Goal: Task Accomplishment & Management: Manage account settings

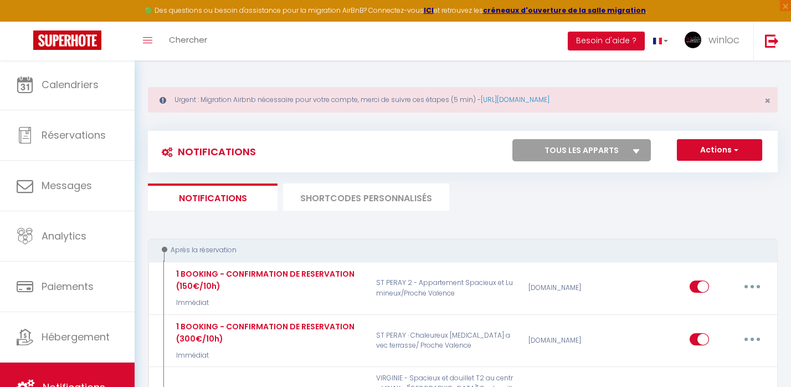
click at [60, 88] on span "Calendriers" at bounding box center [70, 85] width 57 height 14
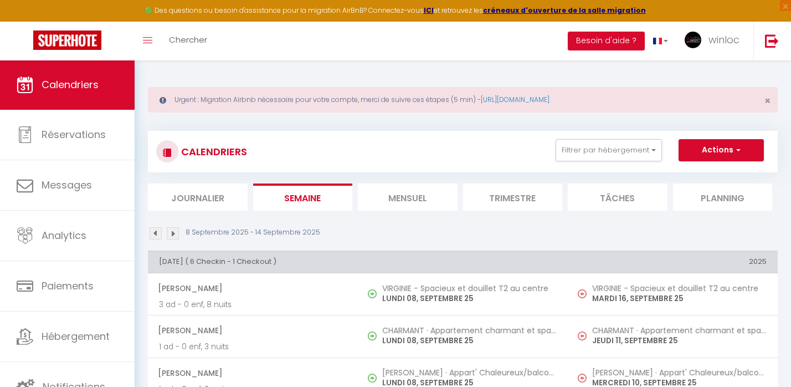
click at [405, 204] on li "Mensuel" at bounding box center [408, 196] width 100 height 27
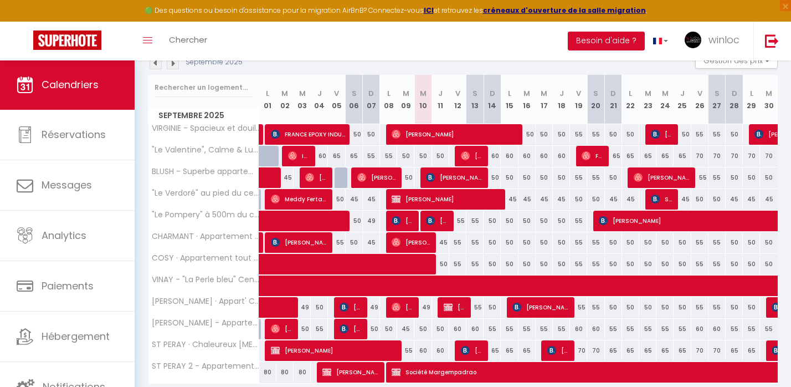
scroll to position [174, 0]
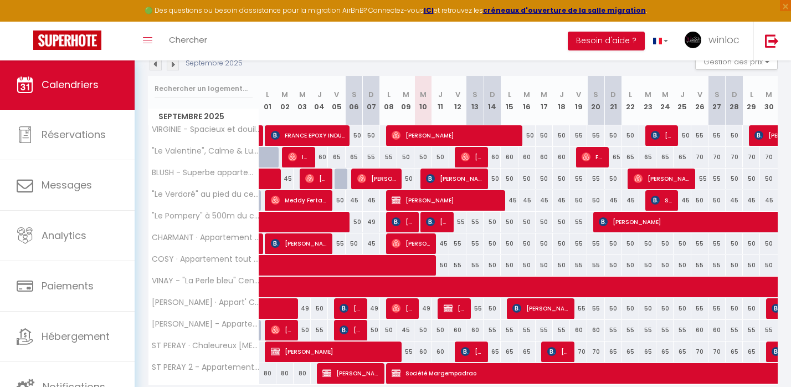
click at [173, 64] on img at bounding box center [173, 64] width 12 height 12
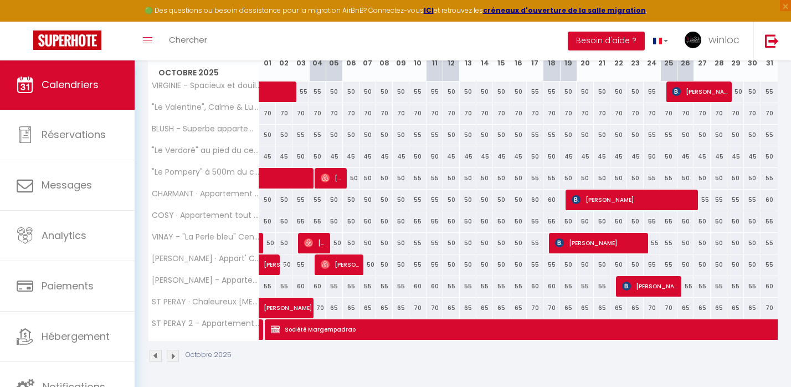
scroll to position [217, 0]
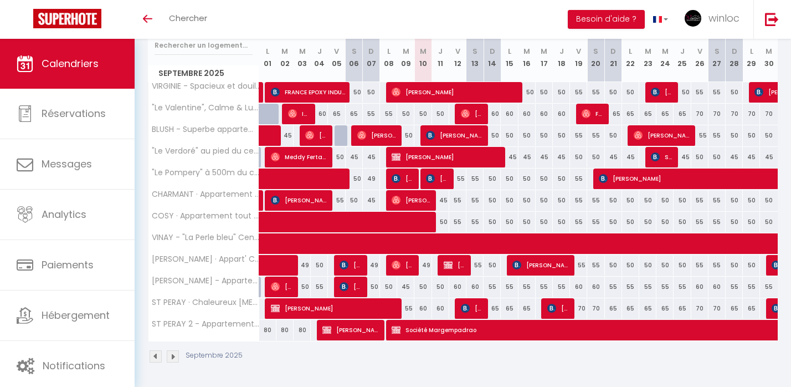
scroll to position [148, 0]
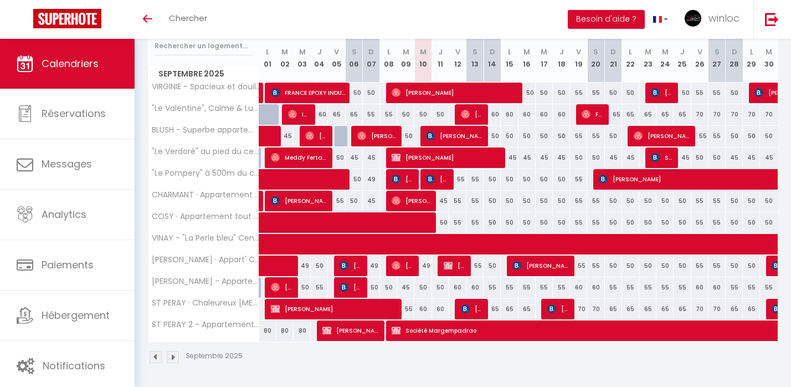
click at [175, 357] on img at bounding box center [173, 357] width 12 height 12
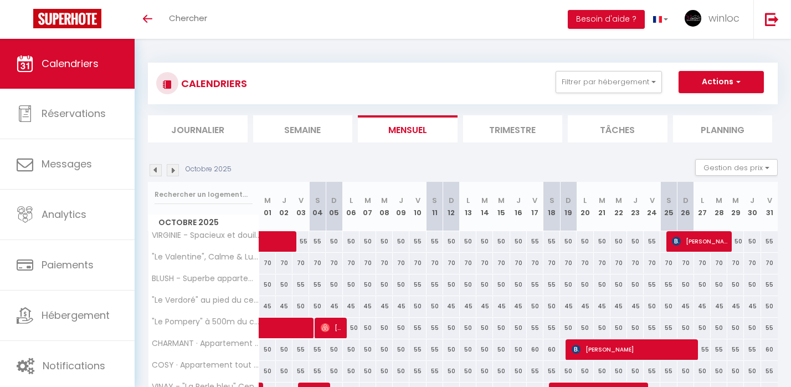
scroll to position [0, 0]
click at [707, 80] on button "Actions" at bounding box center [720, 82] width 85 height 22
click at [697, 107] on link "Nouvelle réservation" at bounding box center [709, 107] width 96 height 17
select select
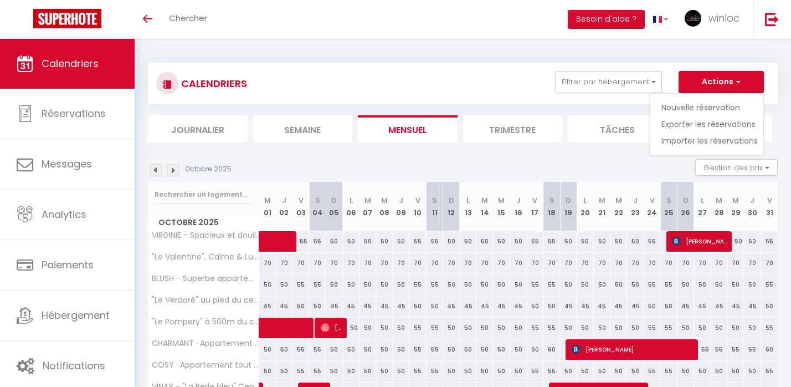
select select
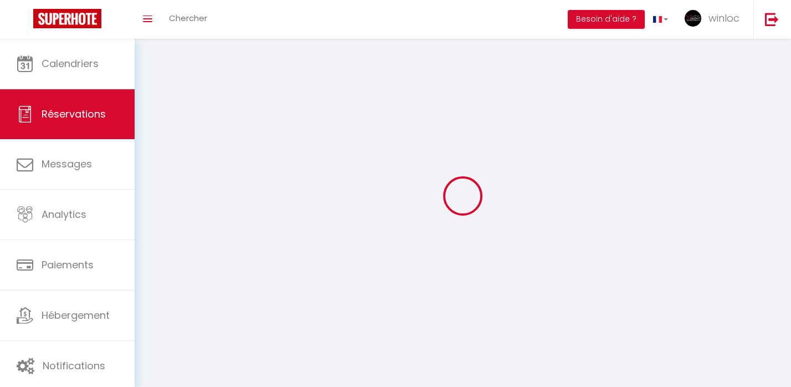
select select
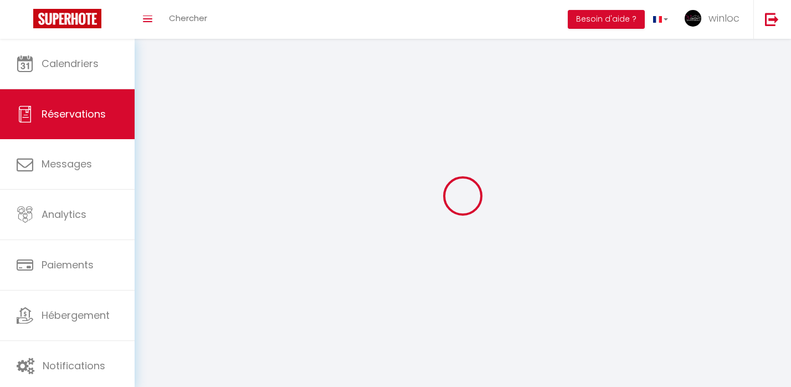
select select
checkbox input "false"
select select
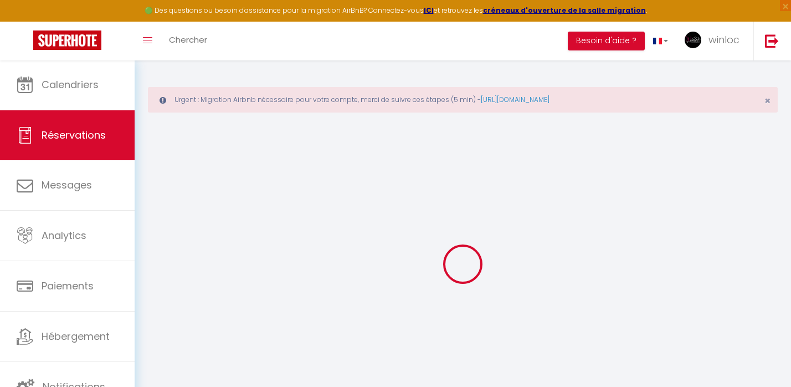
select select
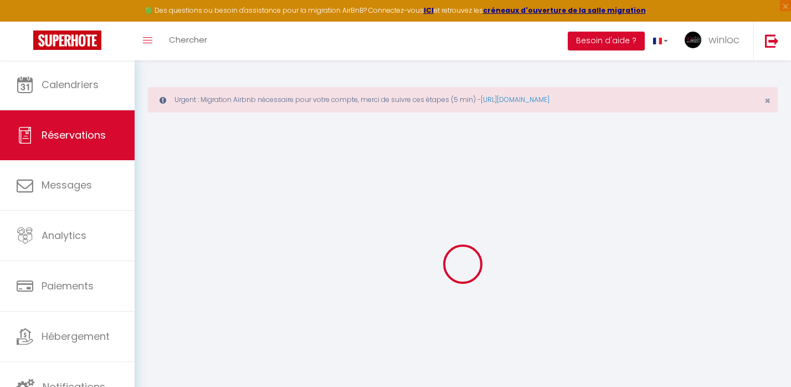
select select
checkbox input "false"
select select
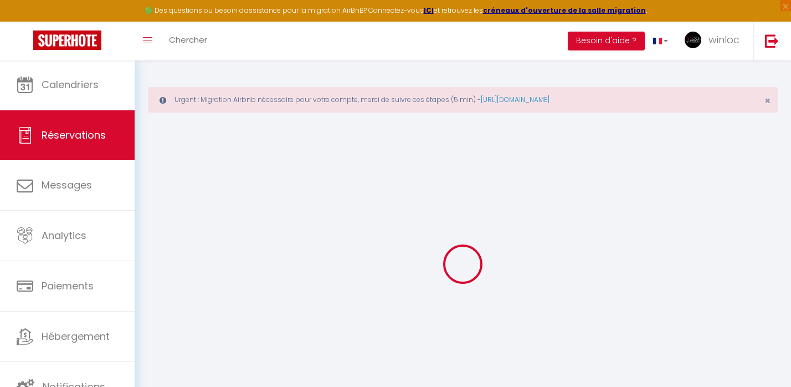
select select
checkbox input "false"
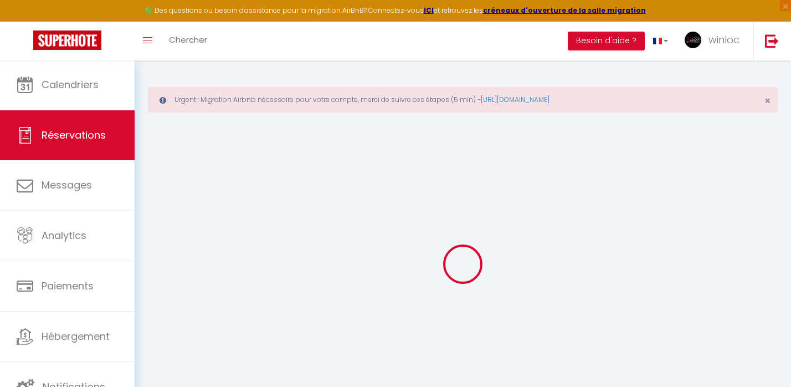
select select
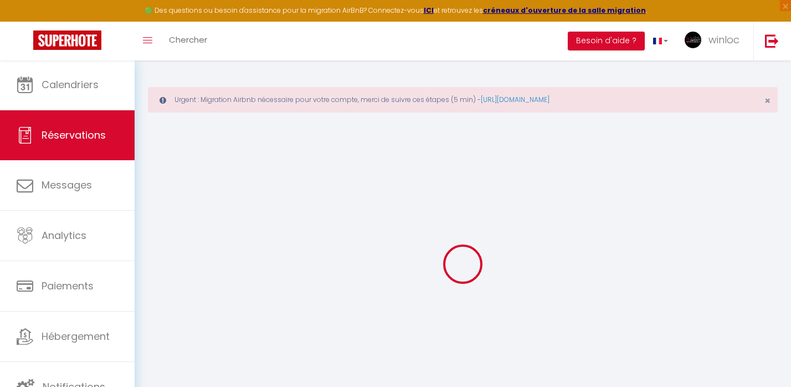
select select
checkbox input "false"
select select
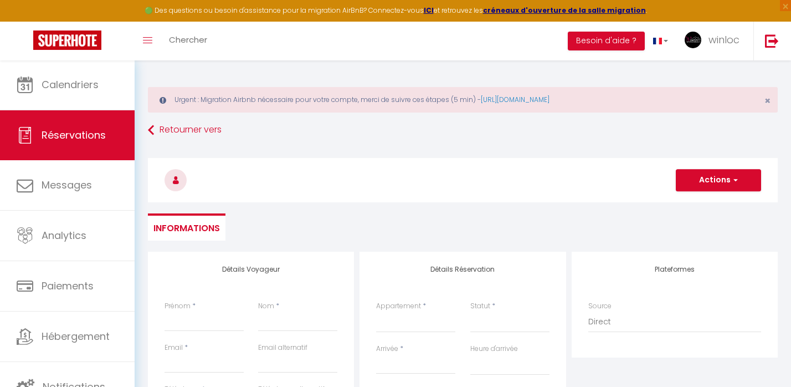
select select
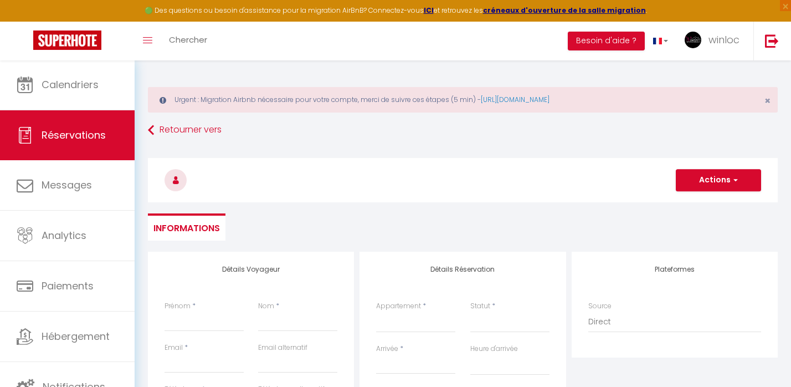
checkbox input "false"
select select
select select "23217"
select select
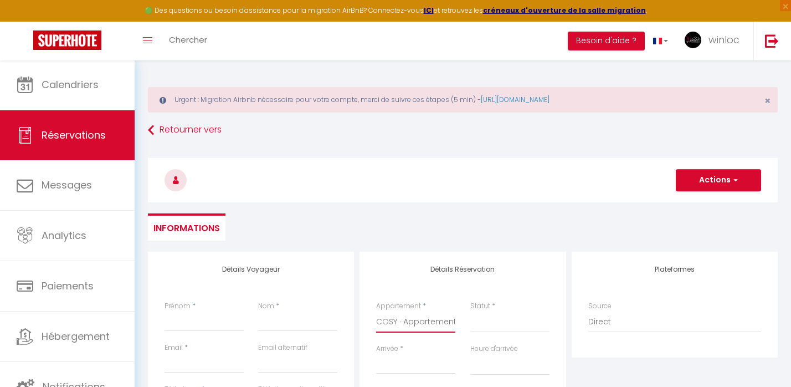
select select
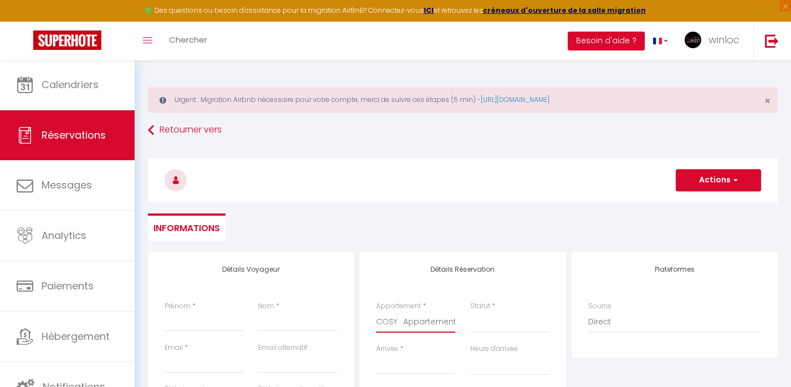
checkbox input "false"
select select
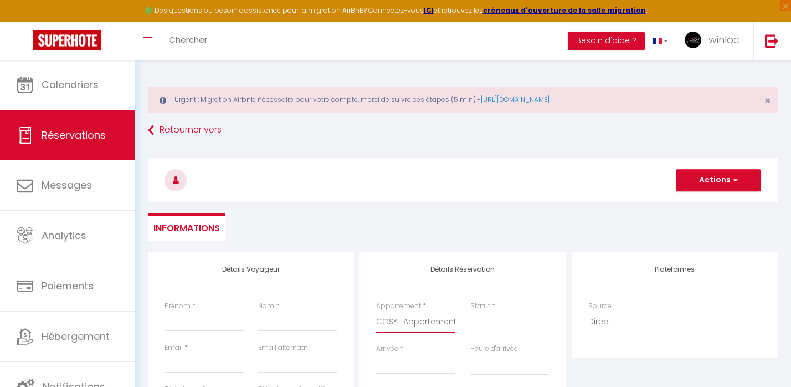
select select
checkbox input "false"
click at [489, 301] on div "Statut * Confirmé Non Confirmé Annulé Annulé par le voyageur No Show Request" at bounding box center [509, 322] width 94 height 43
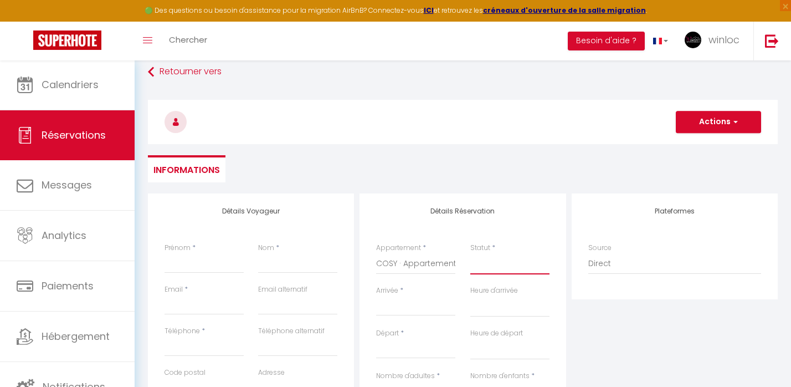
select select "1"
select select
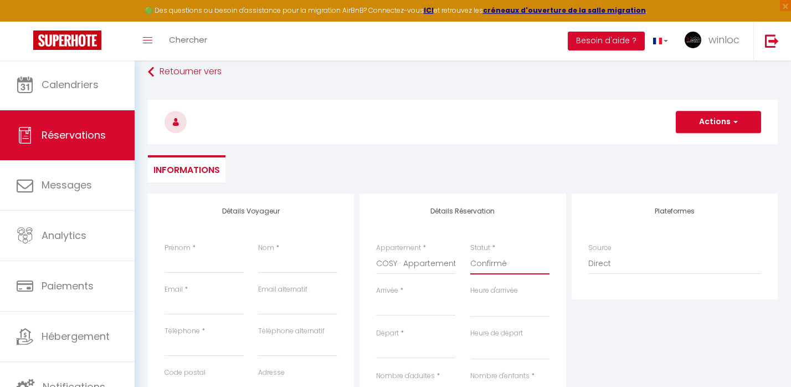
select select
checkbox input "false"
click at [394, 307] on input "Arrivée" at bounding box center [415, 307] width 79 height 14
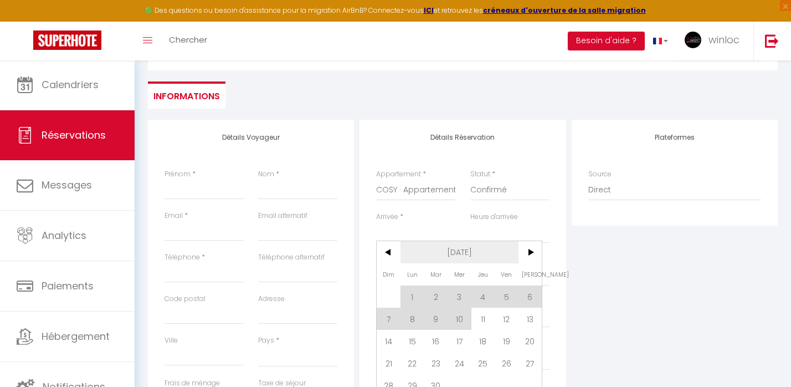
scroll to position [133, 0]
click at [528, 251] on span ">" at bounding box center [530, 251] width 24 height 22
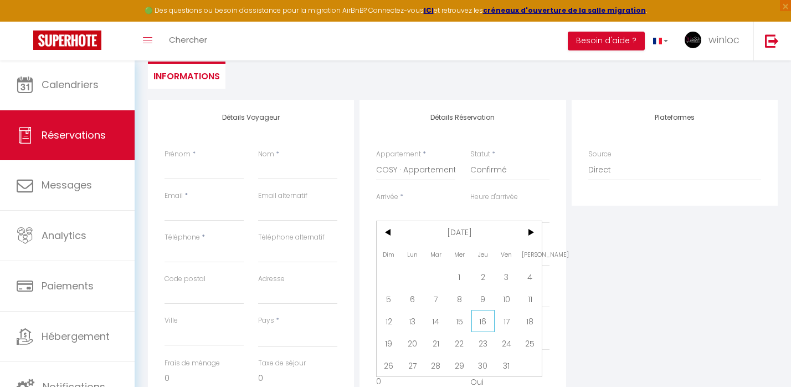
scroll to position [161, 0]
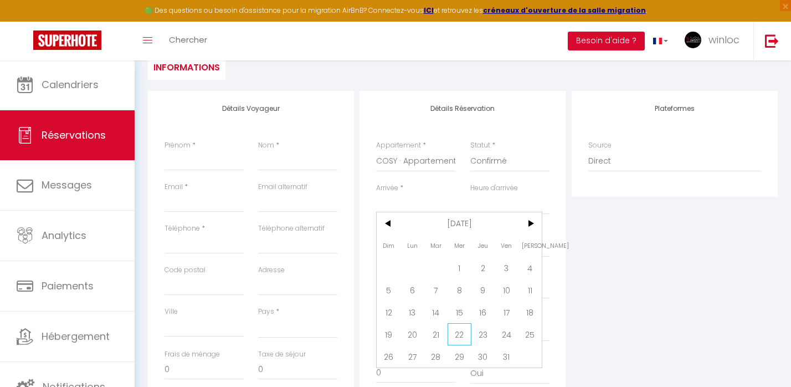
click at [458, 334] on span "22" at bounding box center [459, 334] width 24 height 22
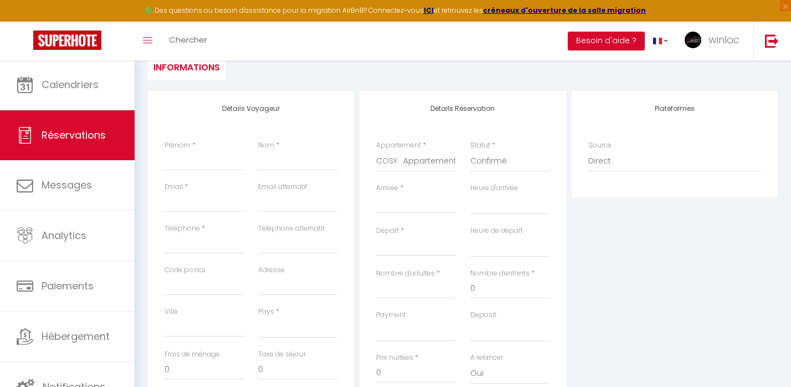
select select
type input "Mer 22 Octobre 2025"
select select
type input "Jeu 23 Octobre 2025"
select select
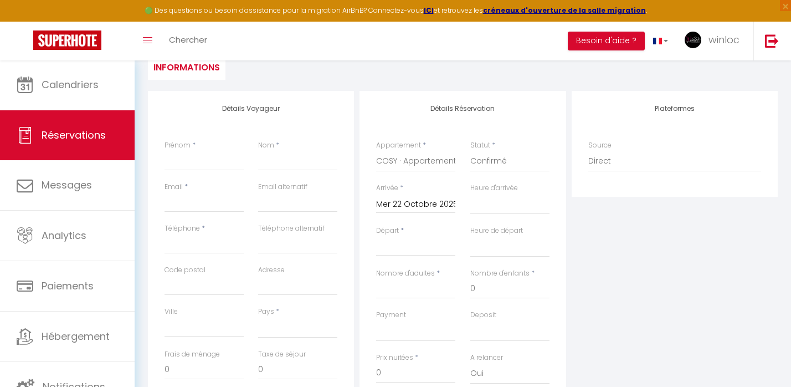
select select
checkbox input "false"
click at [411, 248] on input "Jeu 23 Octobre 2025" at bounding box center [415, 247] width 79 height 14
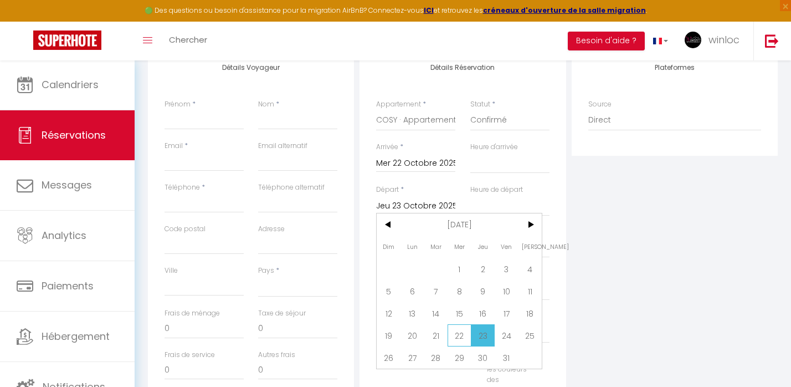
scroll to position [209, 0]
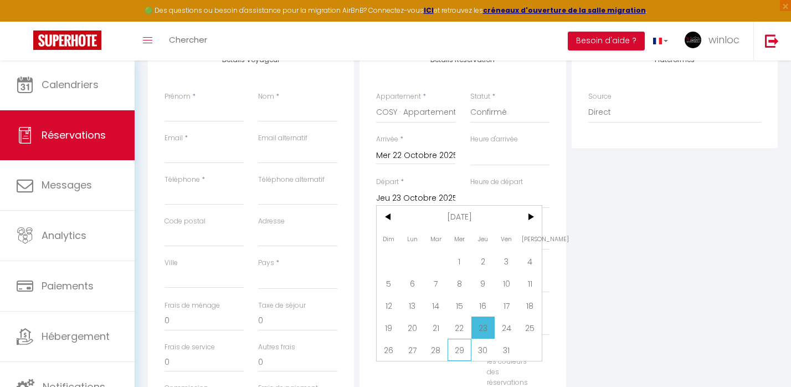
click at [457, 350] on span "29" at bounding box center [459, 349] width 24 height 22
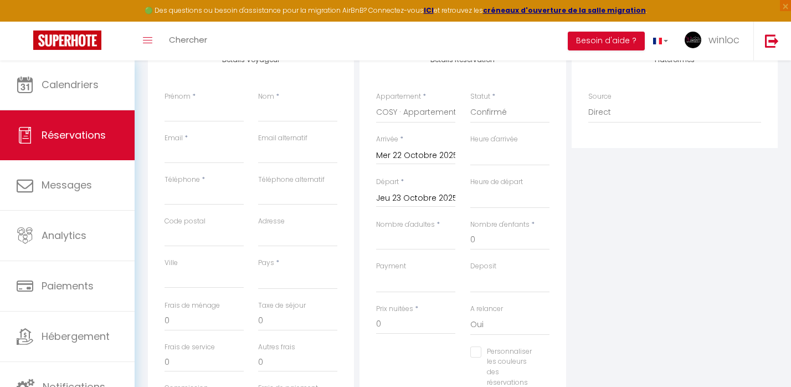
select select
type input "Mer 29 Octobre 2025"
select select
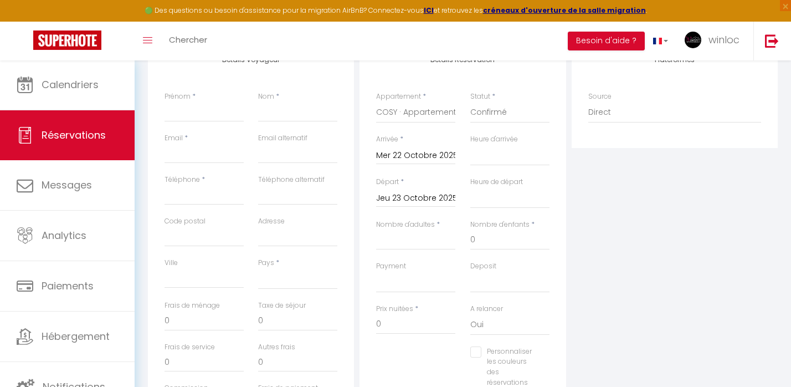
select select
checkbox input "false"
type input "2"
select select
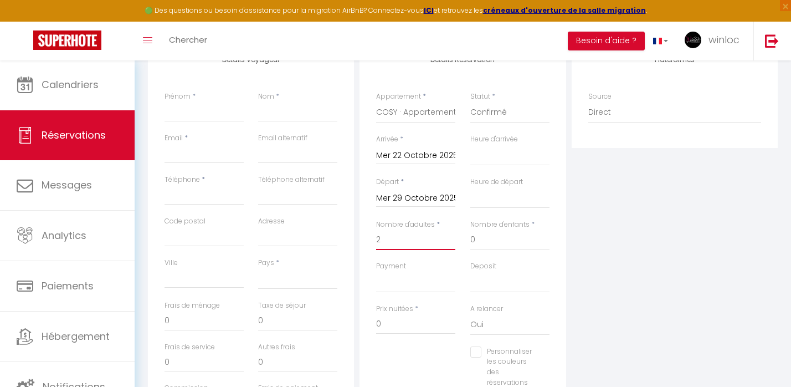
select select
checkbox input "false"
select select
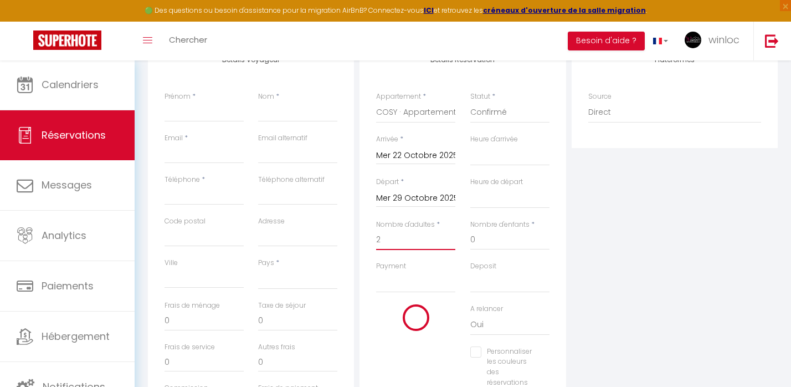
type input "25"
type input "15.82"
select select
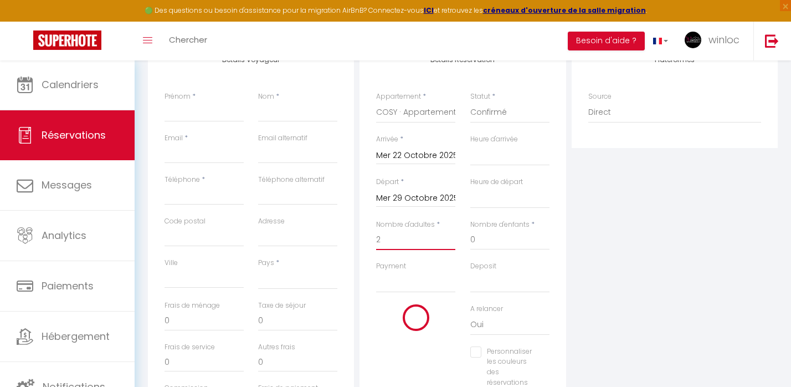
select select
type input "360"
checkbox input "false"
type input "2"
select select
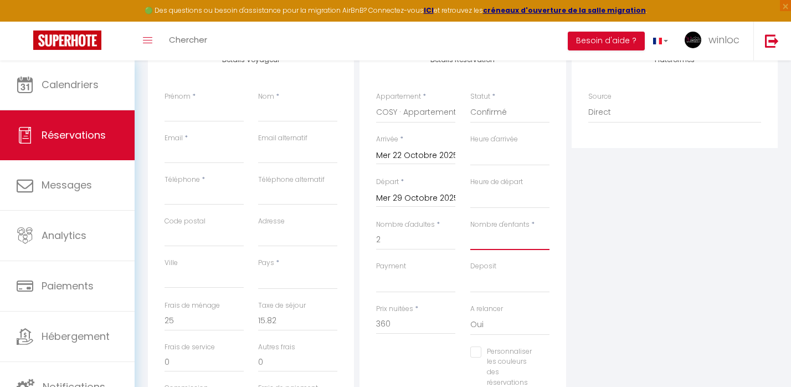
select select
checkbox input "false"
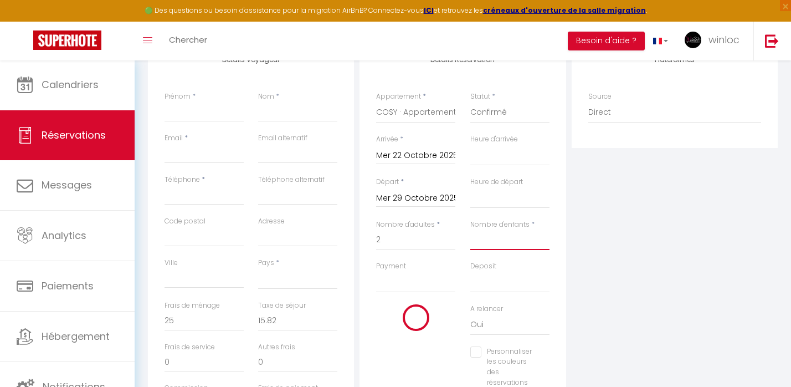
select select
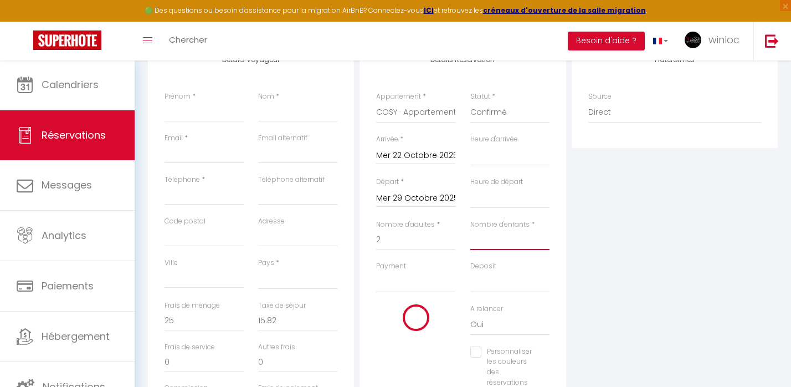
checkbox input "false"
type input "2"
select select
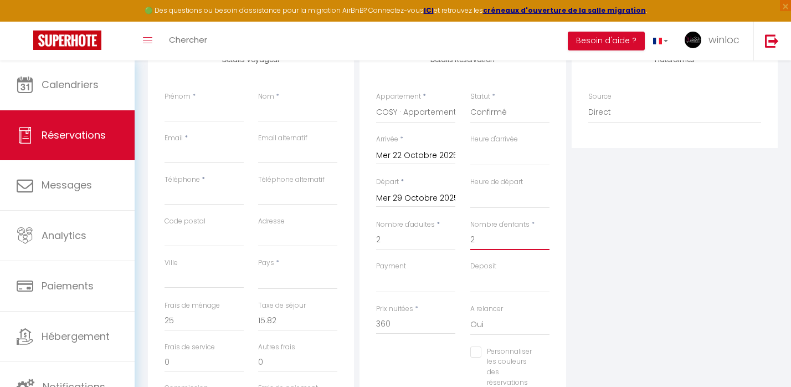
select select
checkbox input "false"
select select
type input "7.98"
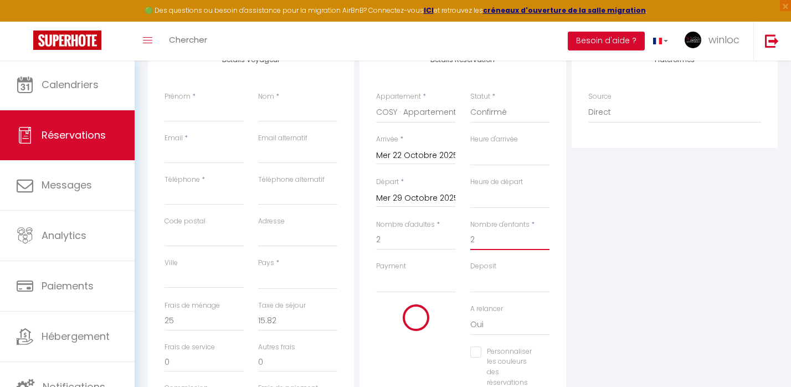
select select
checkbox input "false"
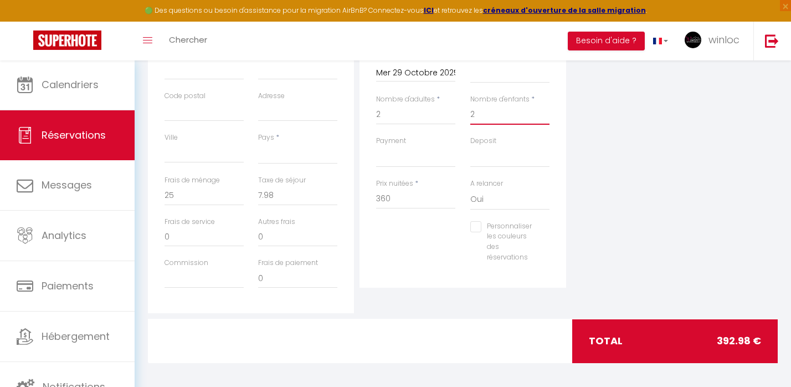
scroll to position [334, 0]
type input "2"
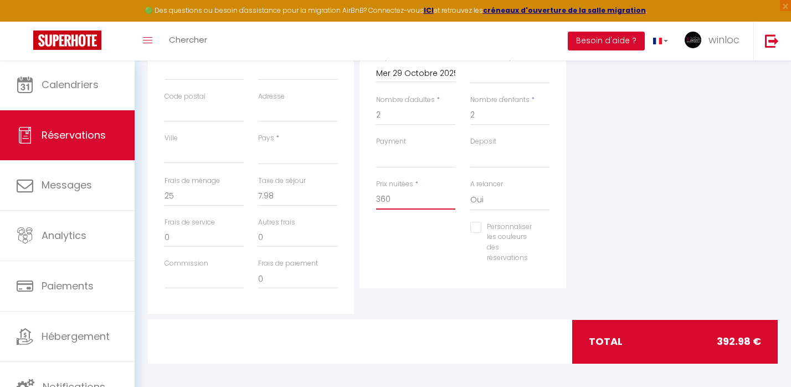
click at [403, 198] on input "360" at bounding box center [415, 199] width 79 height 20
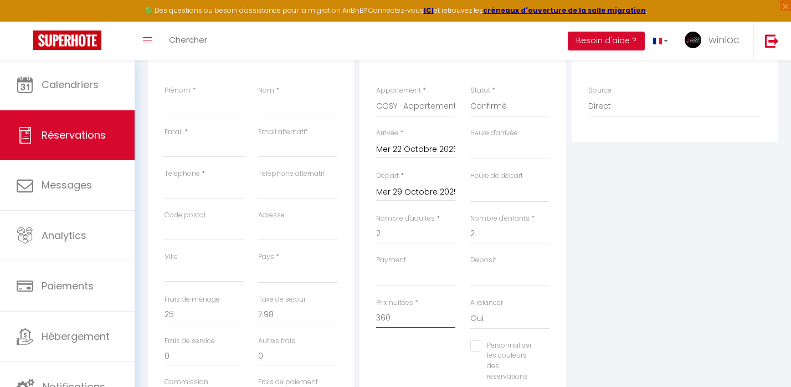
scroll to position [215, 0]
select select "FR"
select select
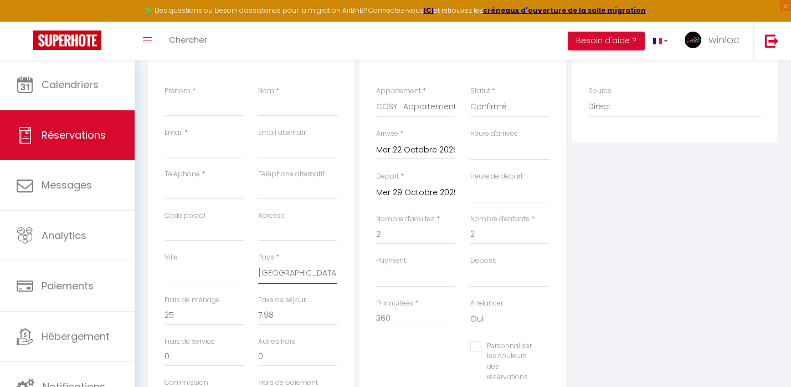
select select
checkbox input "false"
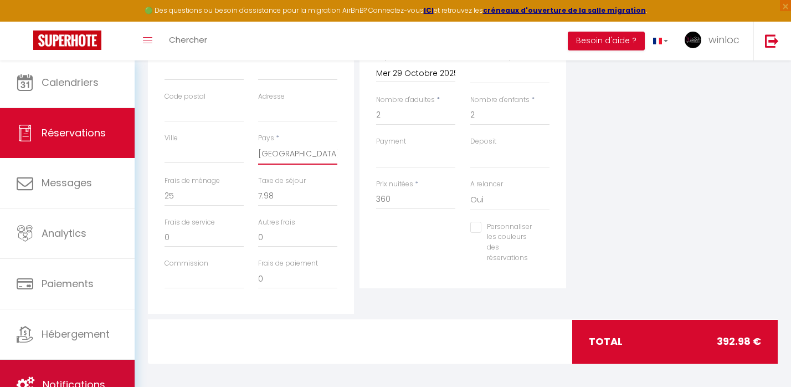
scroll to position [2, 0]
click at [61, 377] on link "Notifications" at bounding box center [67, 384] width 135 height 50
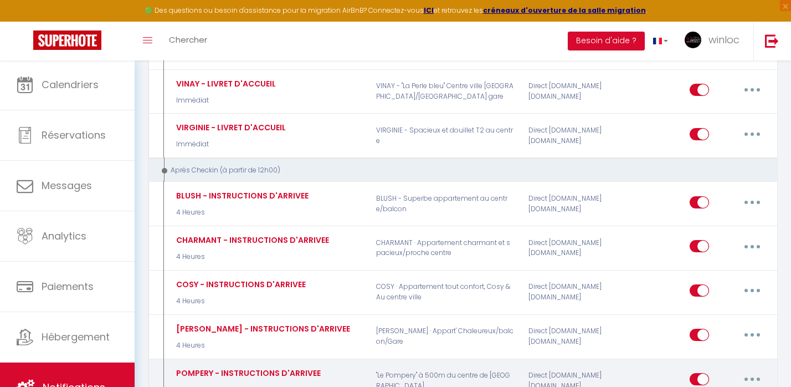
scroll to position [1469, 0]
click at [748, 370] on button "button" at bounding box center [752, 379] width 31 height 18
type input "POMPERY - INSTRUCTIONS D'ARRIVEE"
select select "3"
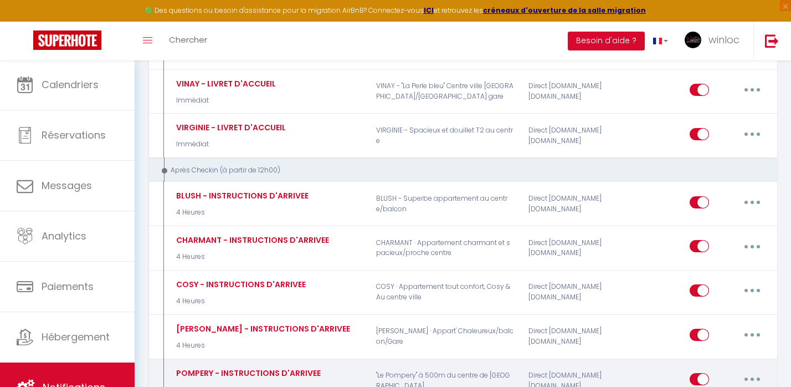
select select "4 Heures"
select select
checkbox input "true"
checkbox input "false"
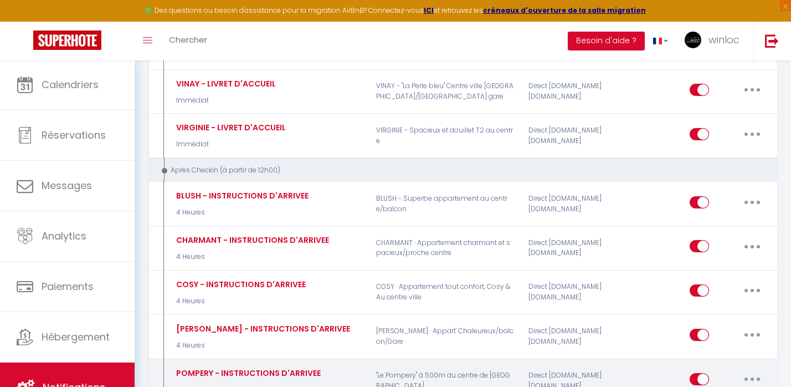
radio input "true"
type input "INSTRUCTIONS D'ARRIVEE"
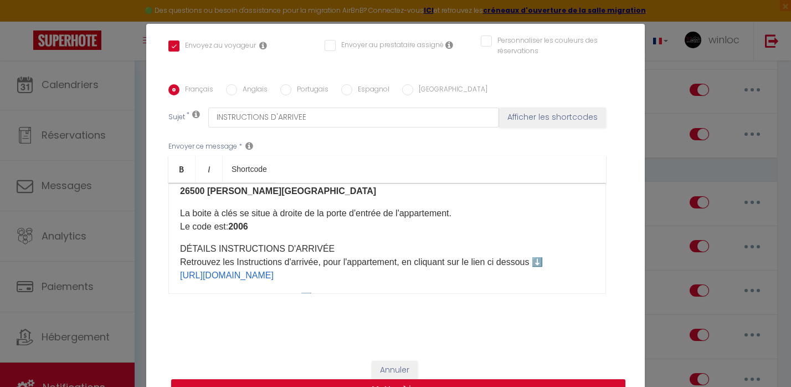
scroll to position [81, 0]
click at [260, 227] on p "La boite à clés se situe à droite de la porte d'entrée de l'appartement. Le cod…" at bounding box center [387, 219] width 414 height 27
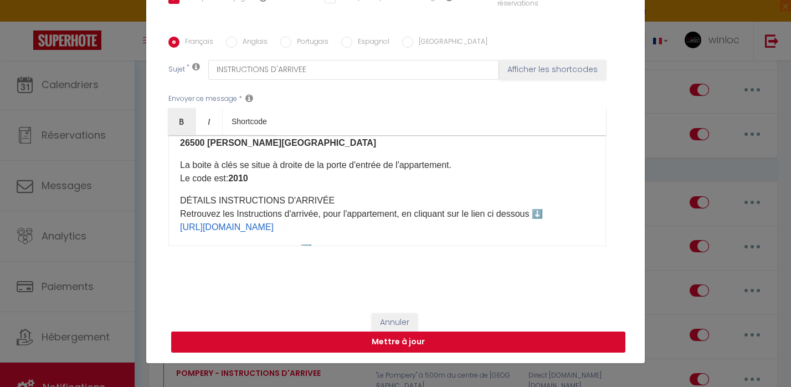
scroll to position [48, 0]
click at [372, 342] on button "Mettre à jour" at bounding box center [398, 341] width 454 height 21
checkbox input "true"
checkbox input "false"
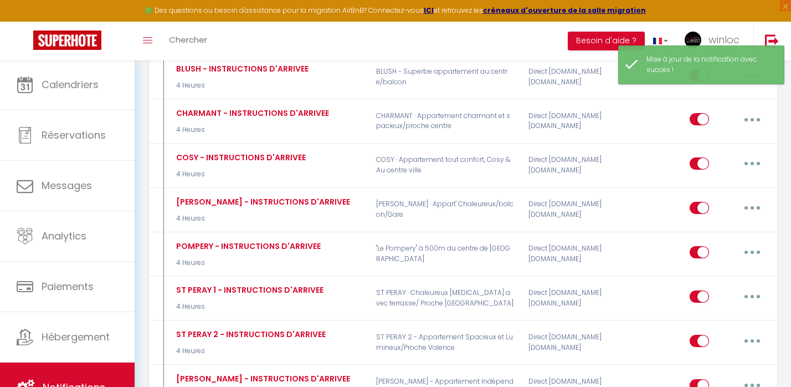
scroll to position [1594, 0]
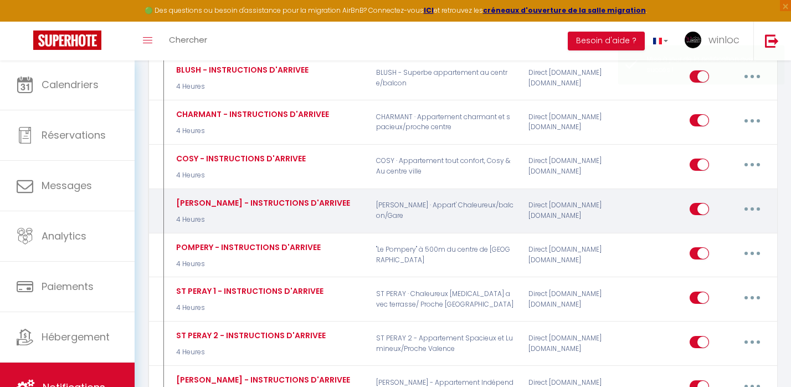
click at [745, 200] on button "button" at bounding box center [752, 209] width 31 height 18
click at [702, 225] on link "Editer" at bounding box center [723, 234] width 82 height 19
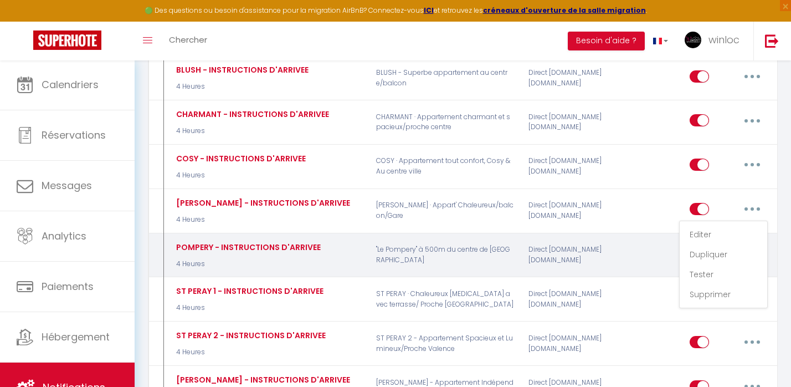
type input "[PERSON_NAME] - INSTRUCTIONS D'ARRIVEE"
select select "3"
select select "4 Heures"
select select
checkbox input "true"
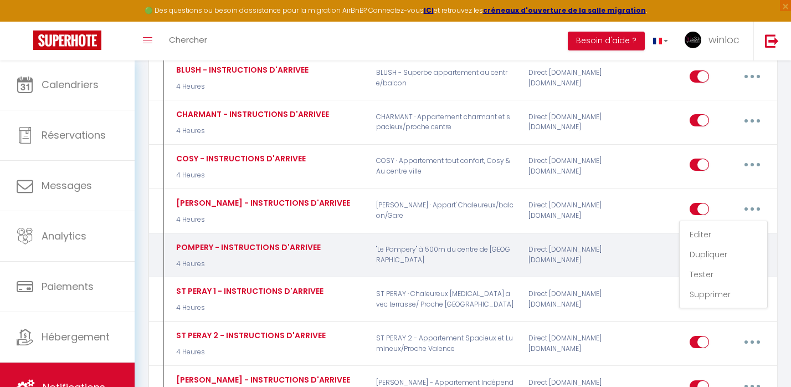
checkbox input "false"
radio input "true"
type input "INSTRUCTIONS D'ARRIVEE"
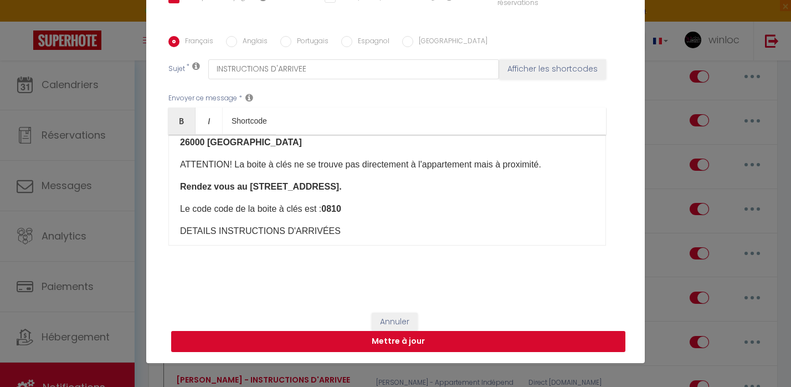
scroll to position [246, 0]
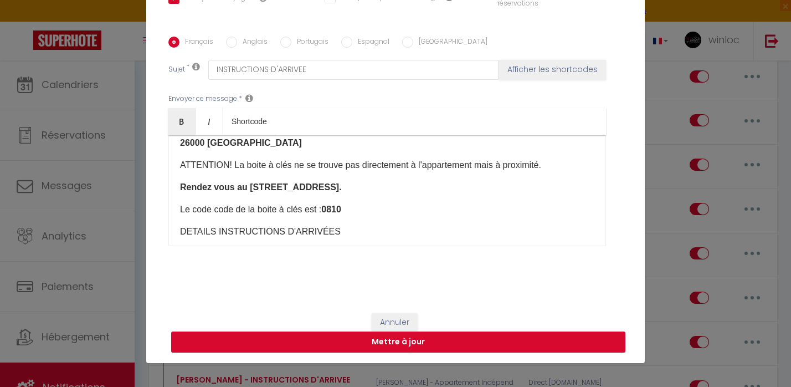
click at [334, 344] on button "Mettre à jour" at bounding box center [398, 341] width 454 height 21
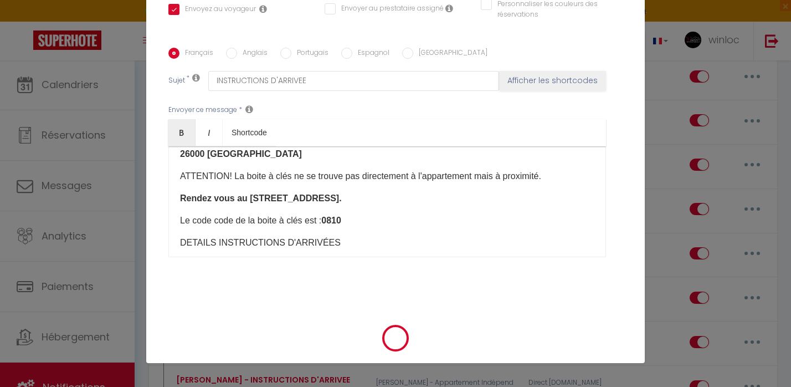
checkbox input "true"
checkbox input "false"
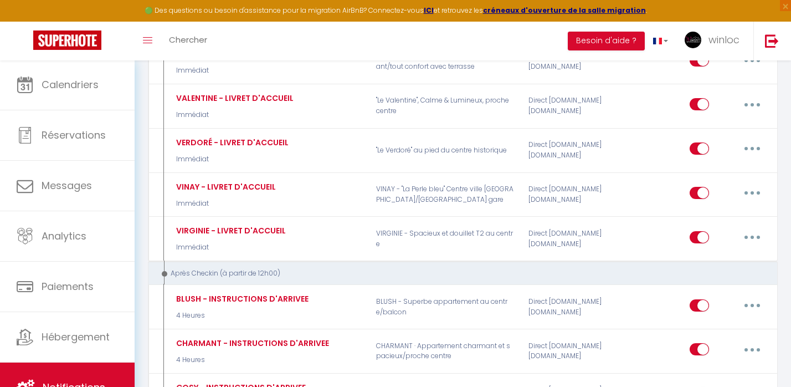
scroll to position [1367, 0]
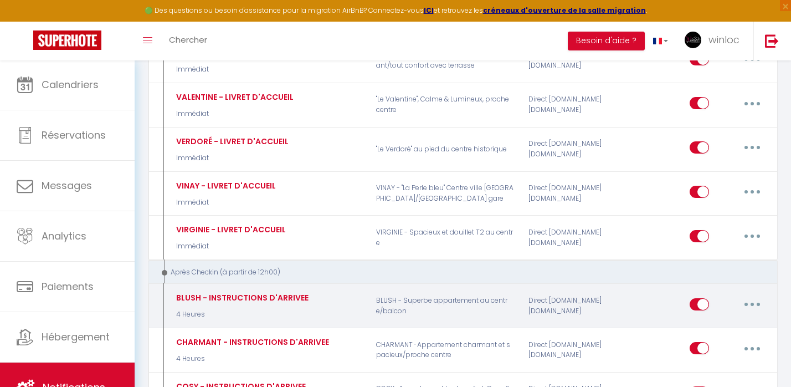
click at [698, 298] on input "checkbox" at bounding box center [698, 306] width 19 height 17
checkbox input "false"
